Goal: Information Seeking & Learning: Find specific fact

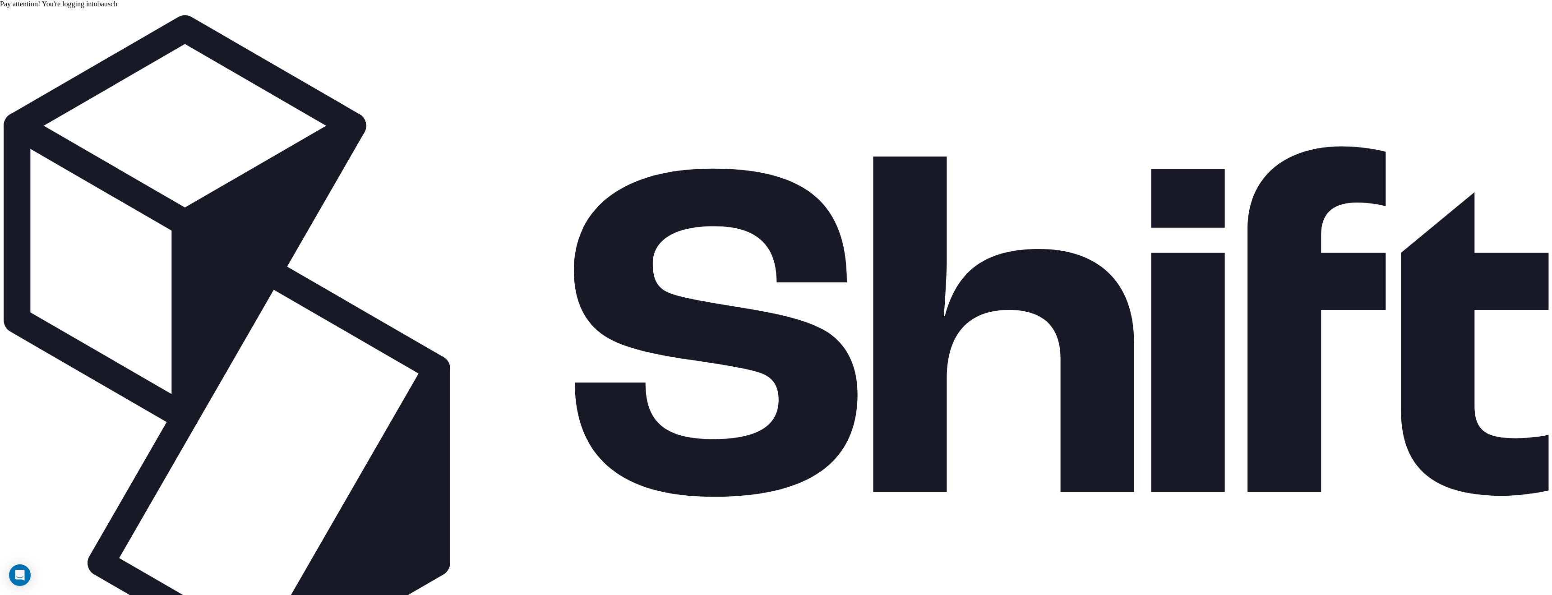
drag, startPoint x: 1254, startPoint y: 158, endPoint x: 1206, endPoint y: 158, distance: 47.8
copy div "Business Owner"
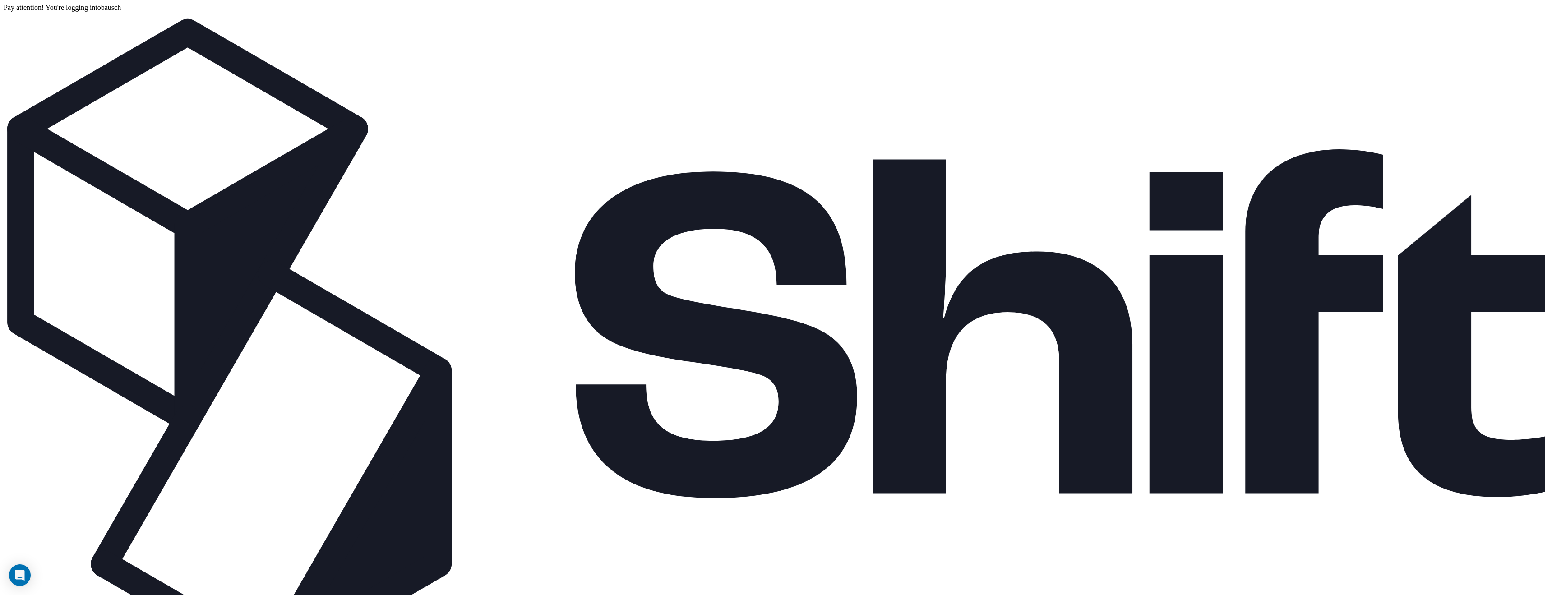
type input "*"
type input "****"
